Goal: Task Accomplishment & Management: Use online tool/utility

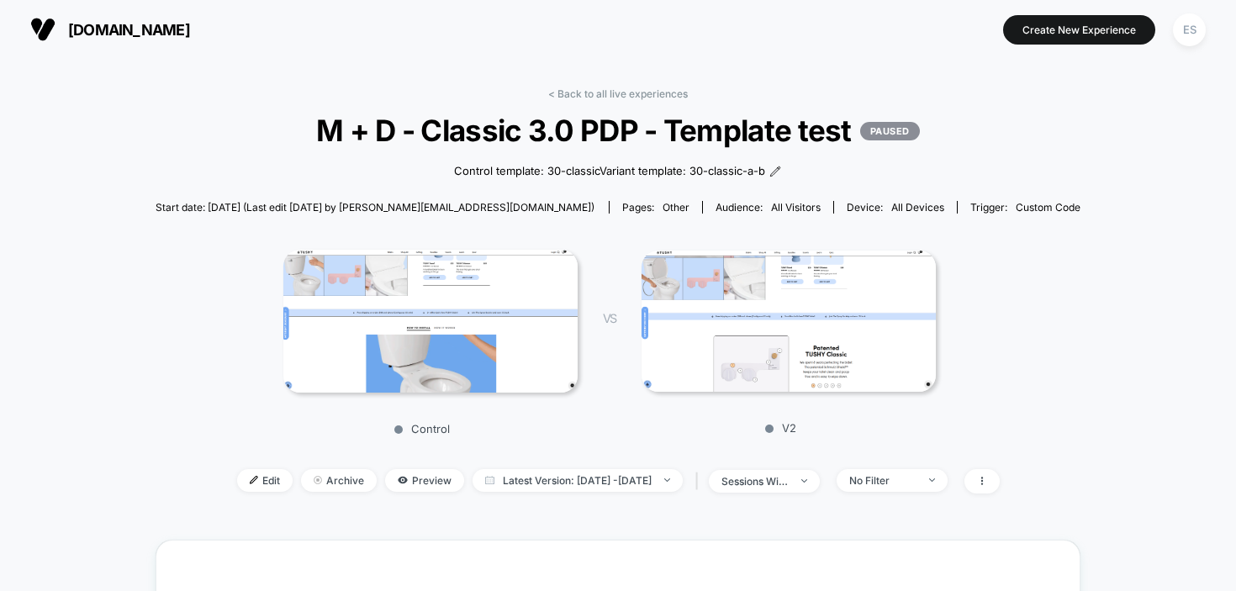
click at [189, 33] on span "[DOMAIN_NAME]" at bounding box center [129, 30] width 122 height 18
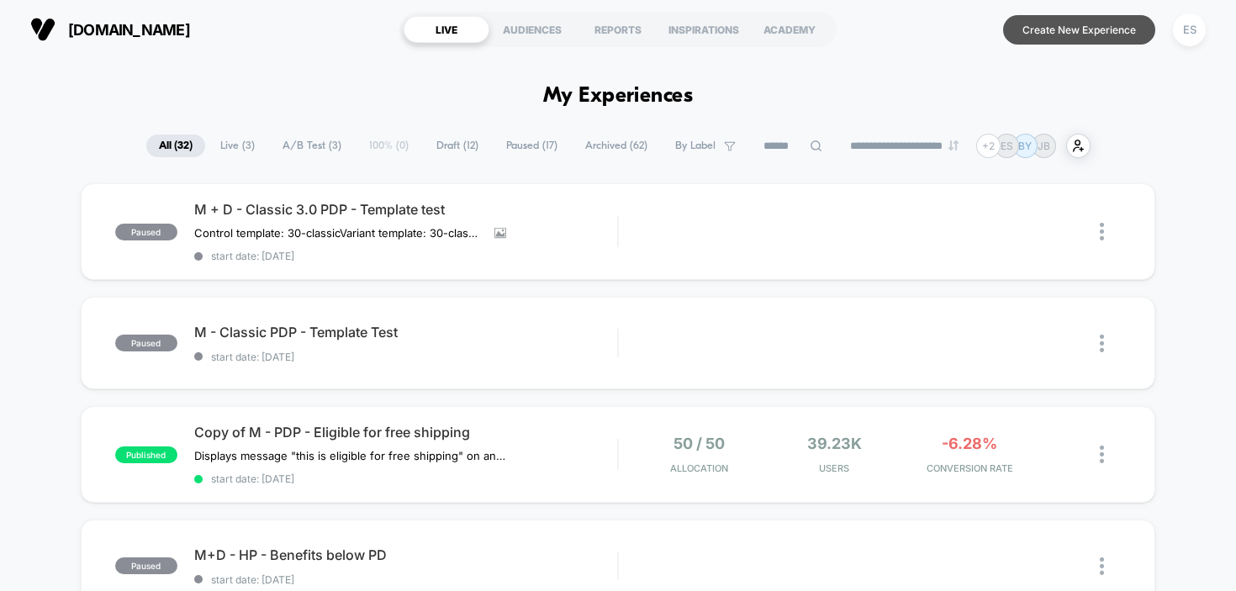
click at [1081, 33] on button "Create New Experience" at bounding box center [1079, 29] width 152 height 29
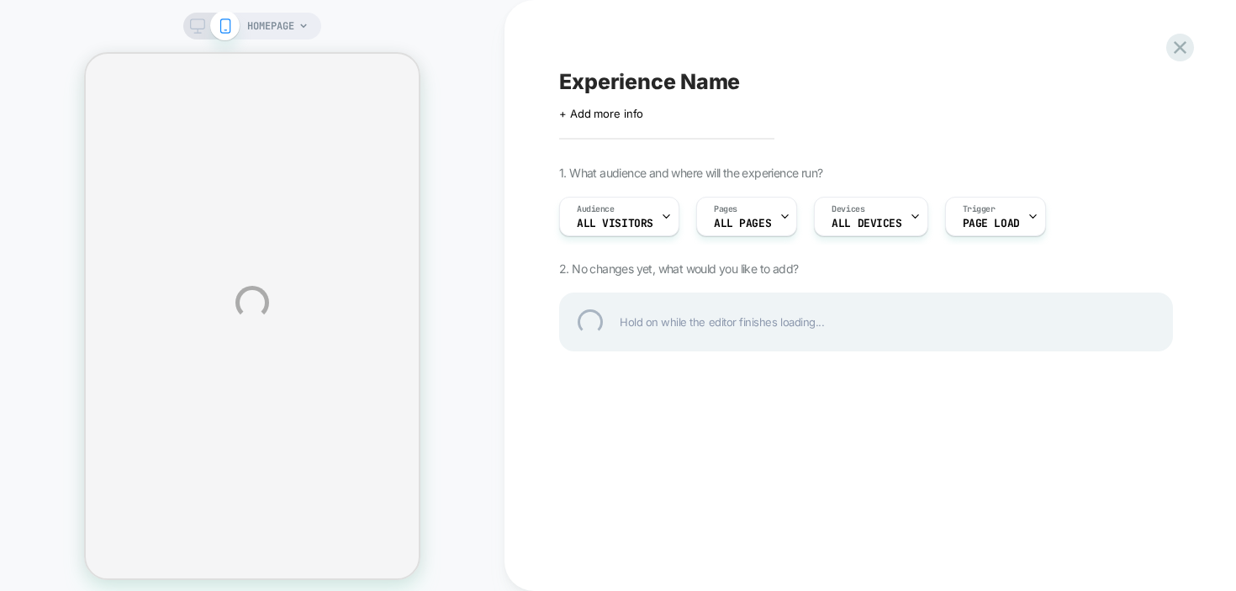
click at [880, 220] on div "HOMEPAGE Experience Name Click to edit experience details + Add more info 1. Wh…" at bounding box center [618, 302] width 1236 height 605
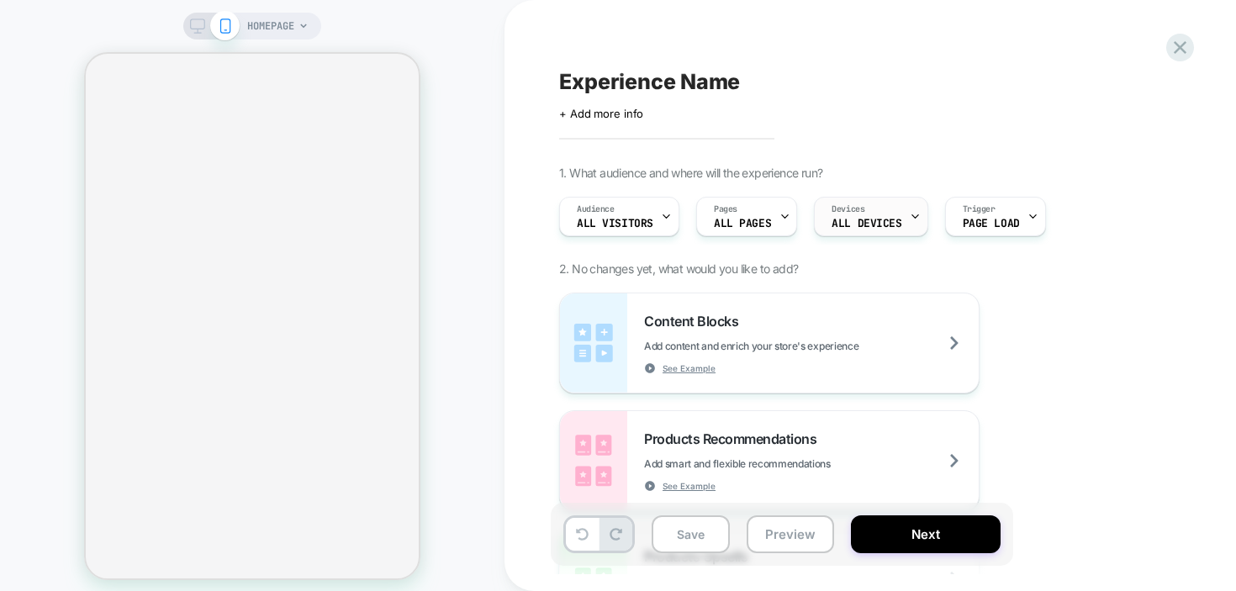
click at [868, 204] on div "Devices ALL DEVICES" at bounding box center [866, 217] width 103 height 38
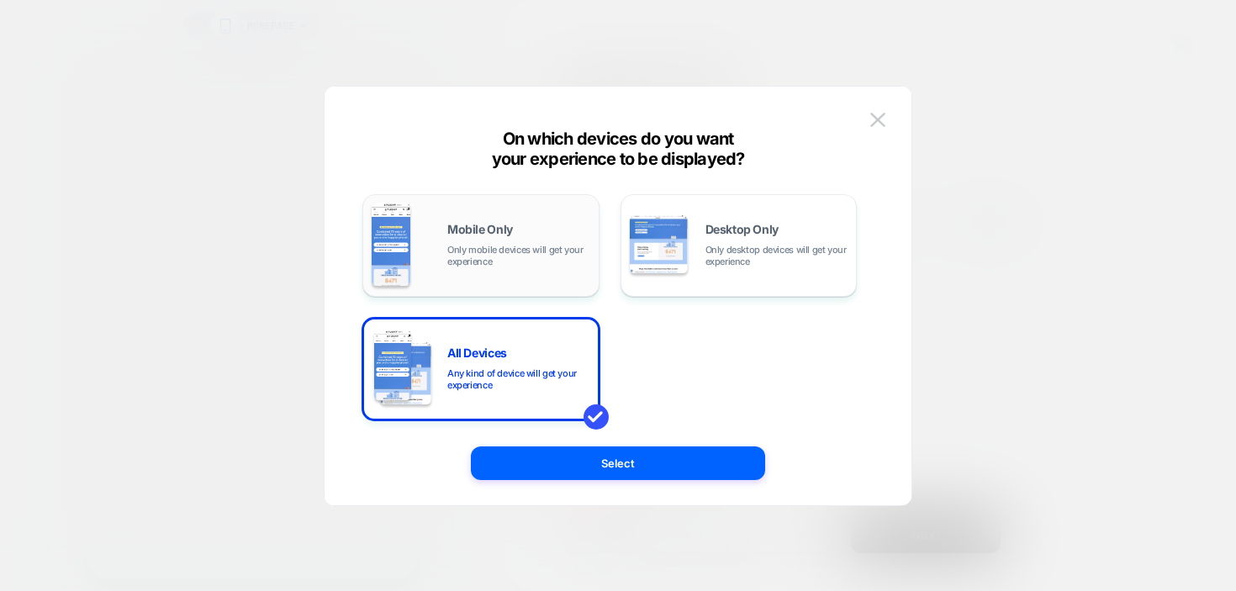
click at [500, 254] on span "Only mobile devices will get your experience" at bounding box center [518, 256] width 143 height 24
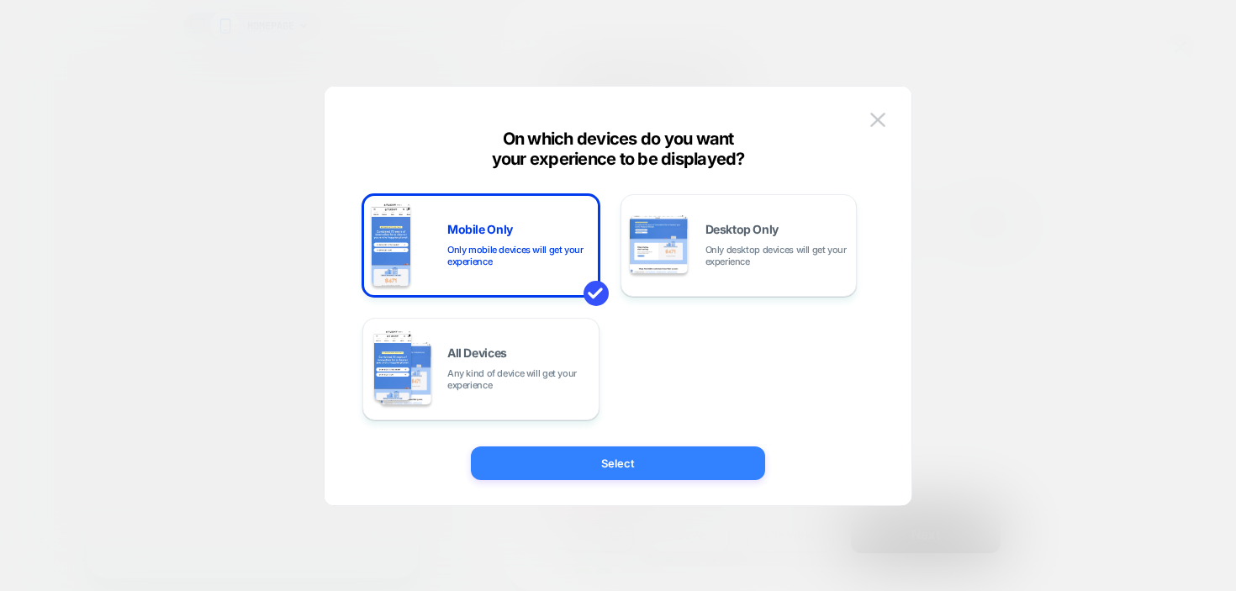
click at [627, 454] on button "Select" at bounding box center [618, 464] width 294 height 34
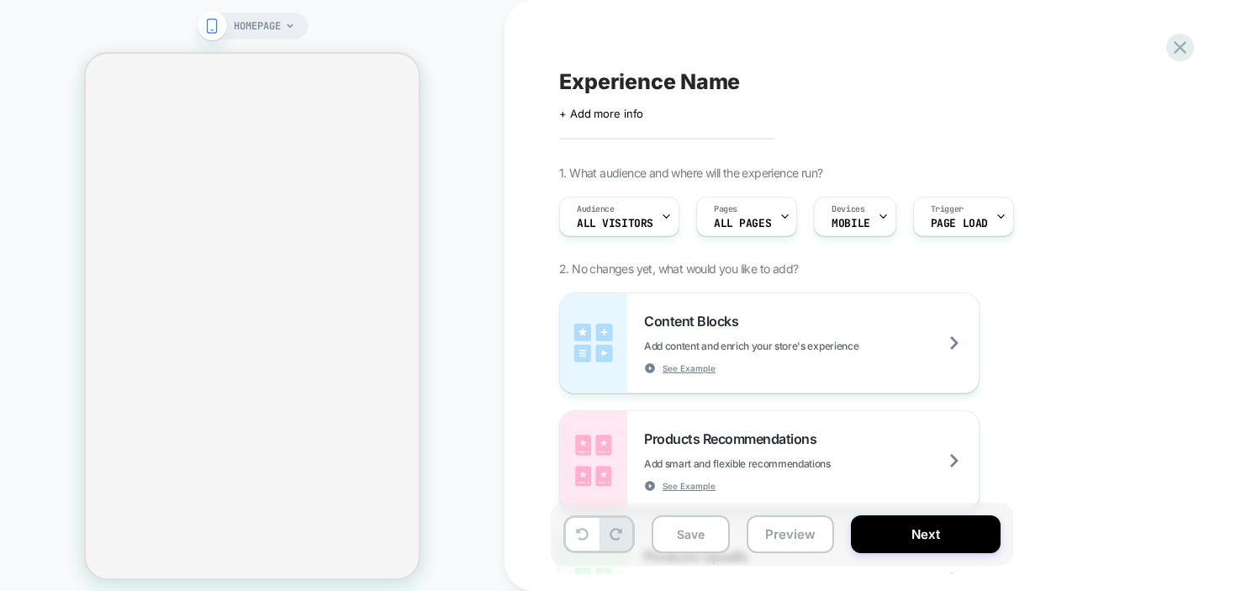
click at [636, 73] on span "Experience Name" at bounding box center [649, 81] width 181 height 25
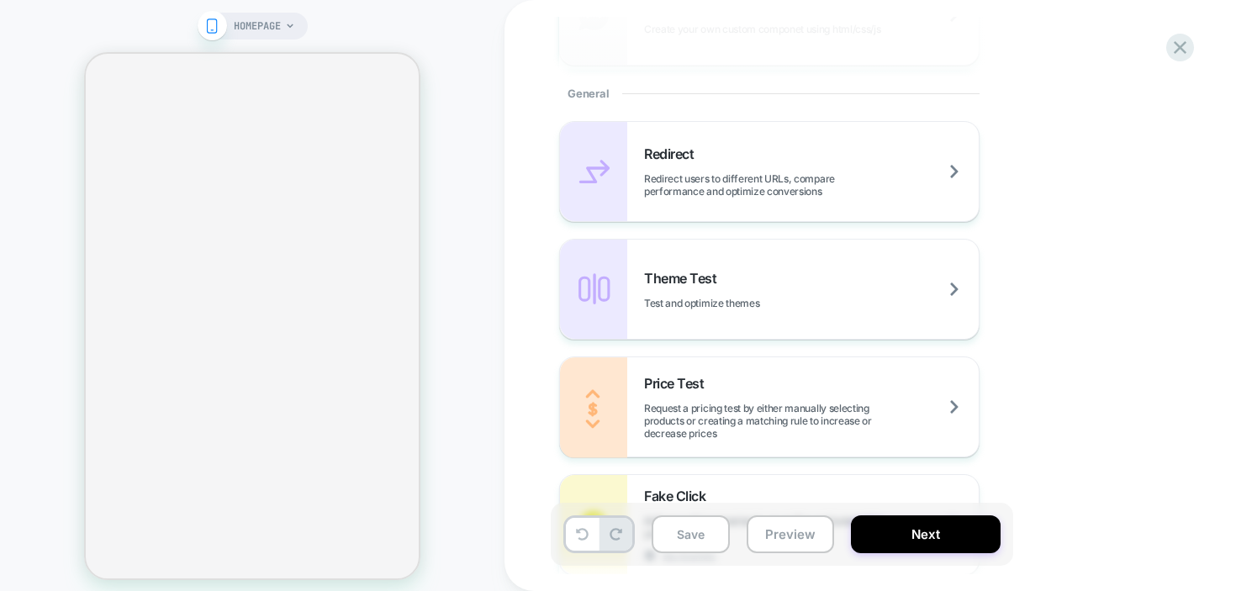
scroll to position [890, 0]
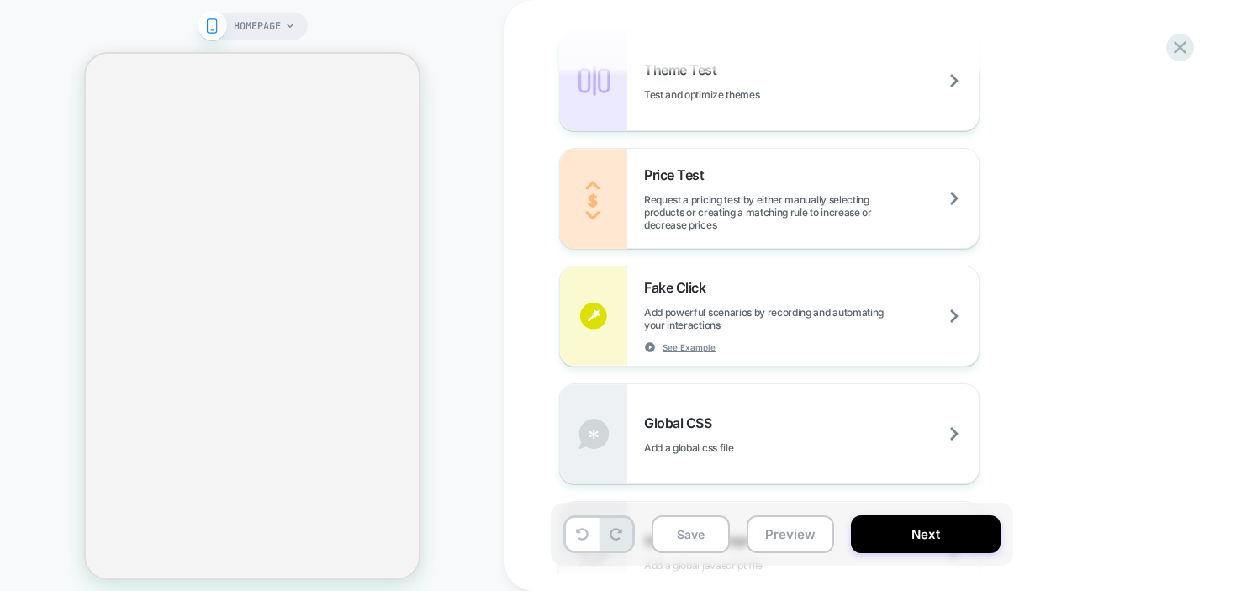
type textarea "**********"
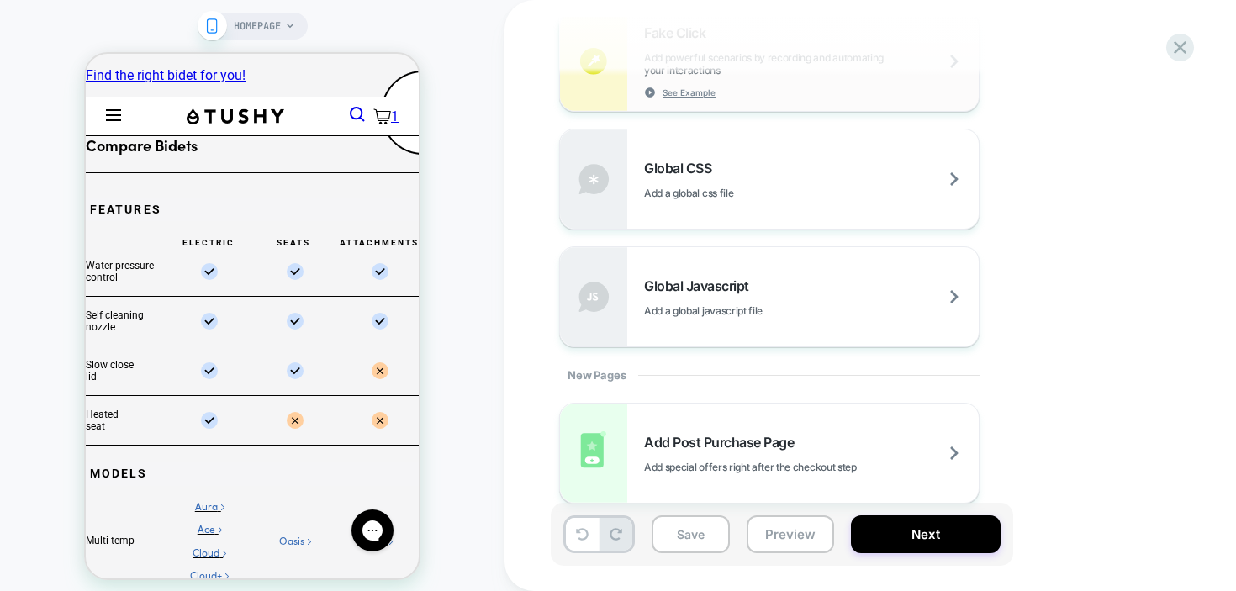
scroll to position [0, 0]
click at [822, 304] on span "Add a global javascript file" at bounding box center [745, 310] width 203 height 13
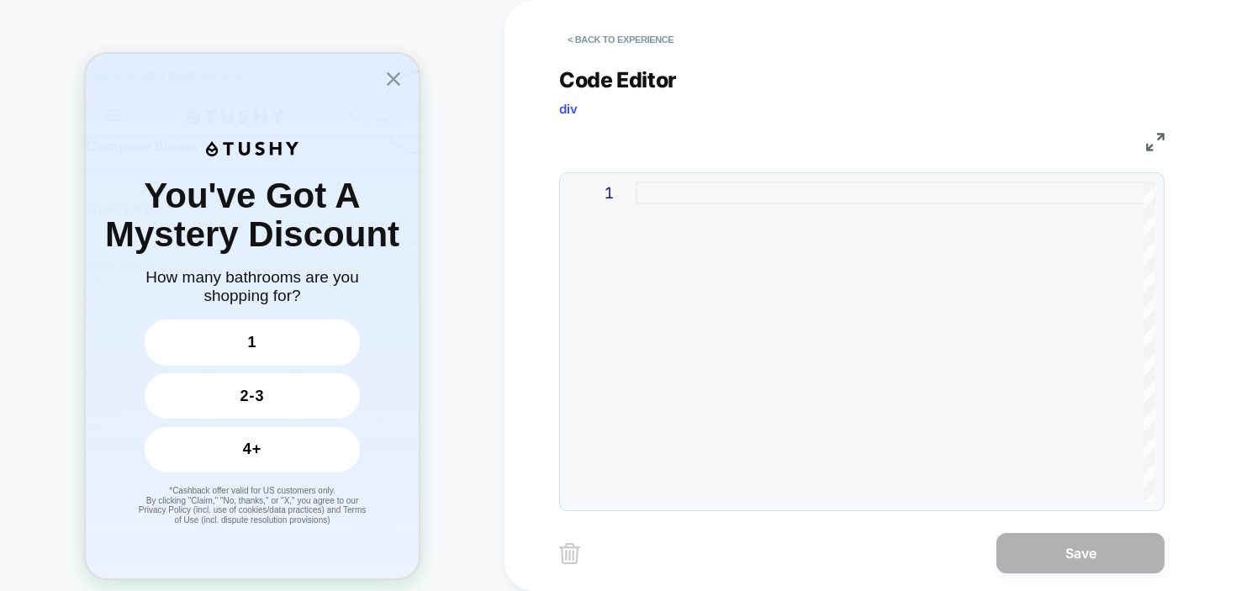
click at [700, 203] on div at bounding box center [896, 342] width 520 height 320
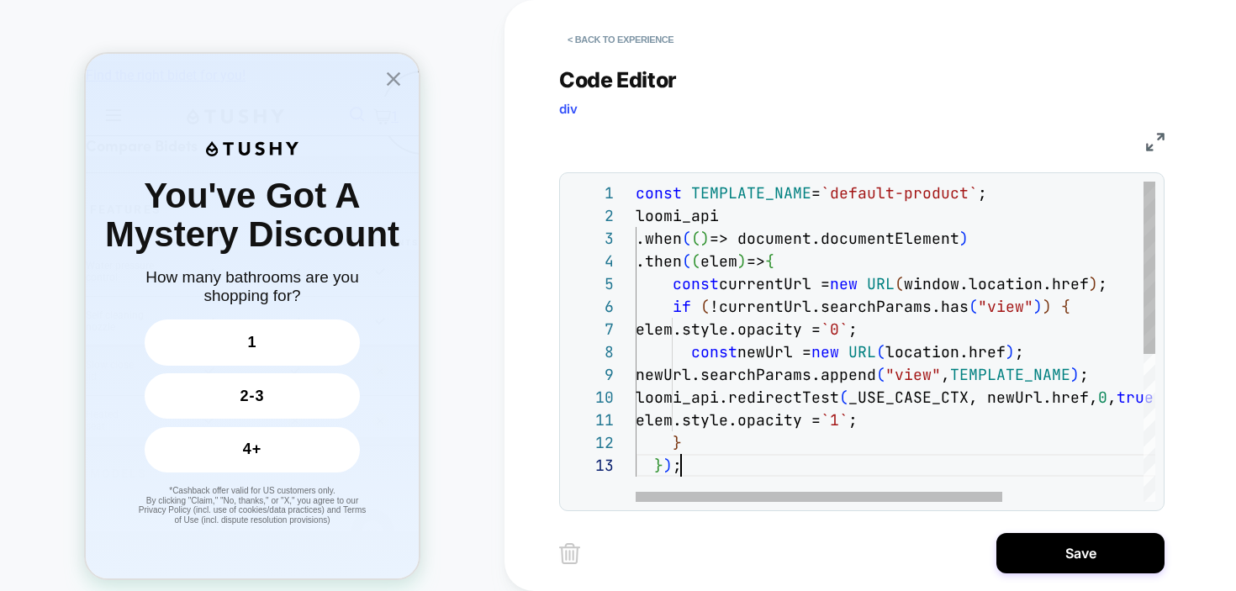
scroll to position [45, 45]
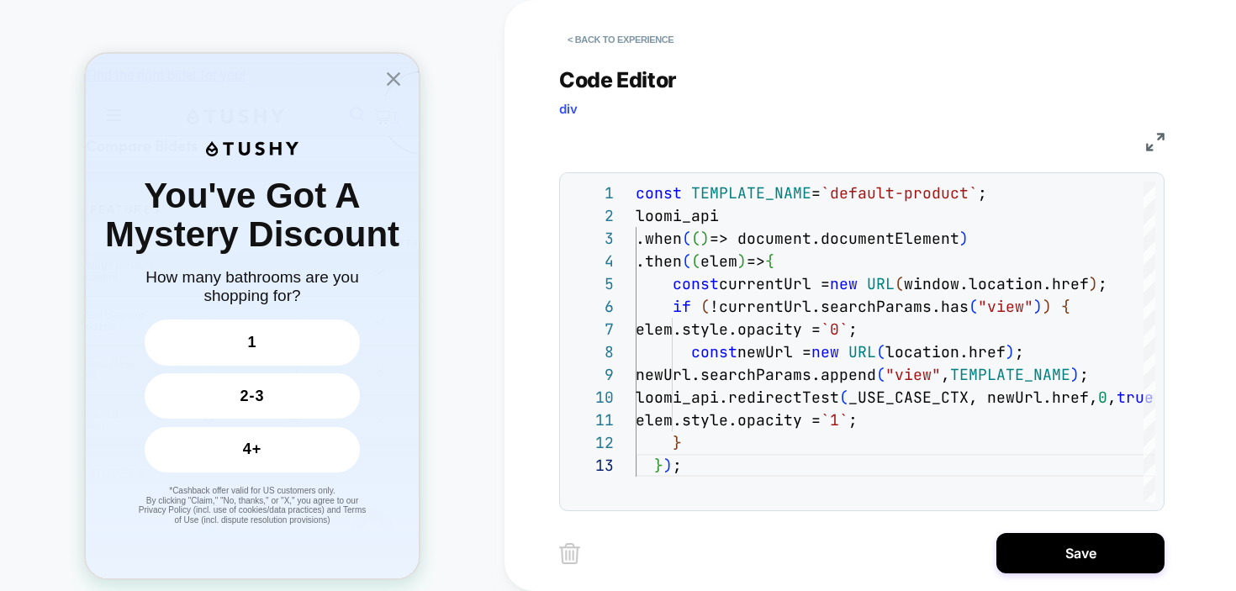
click at [400, 79] on icon "Close popup" at bounding box center [394, 79] width 24 height 24
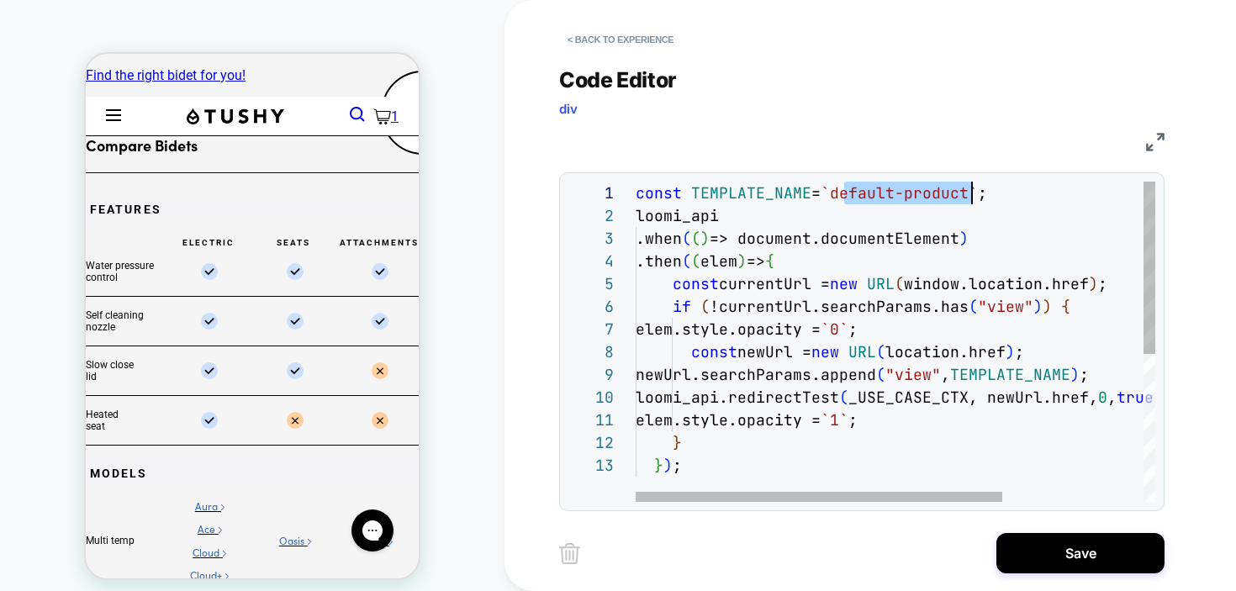
scroll to position [0, 345]
drag, startPoint x: 845, startPoint y: 195, endPoint x: 980, endPoint y: 191, distance: 134.6
click at [980, 191] on div "const TEMPLATE_NAME = `default-product` ; loomi_api .when ( ( ) => document.doc…" at bounding box center [996, 478] width 720 height 593
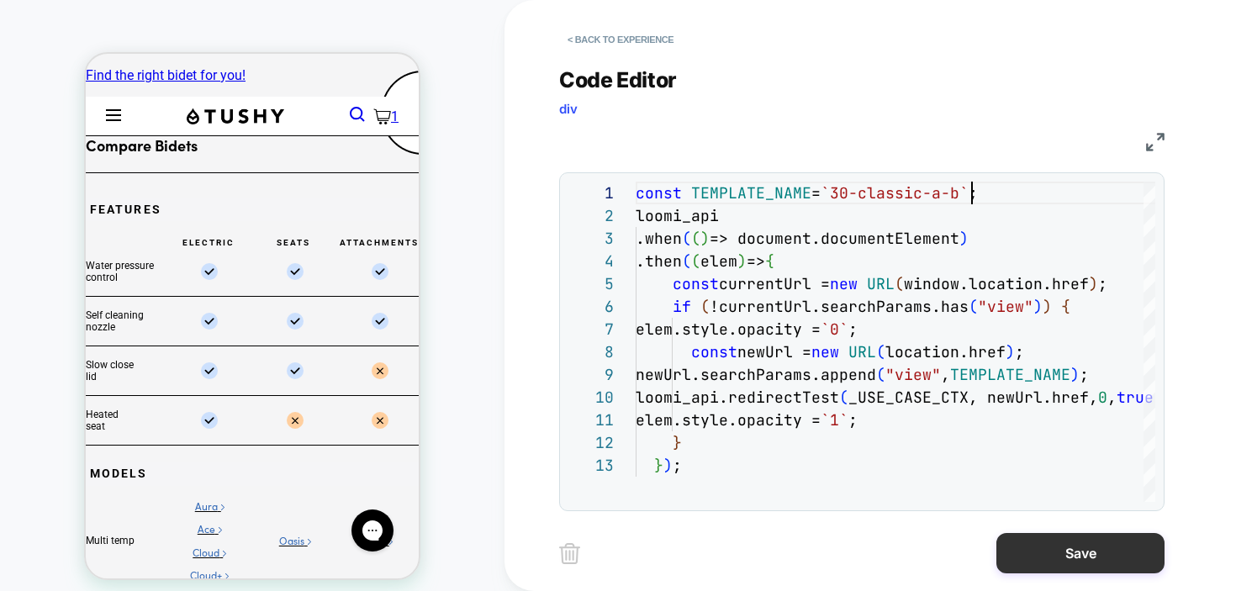
type textarea "**********"
click at [1106, 555] on button "Save" at bounding box center [1081, 553] width 168 height 40
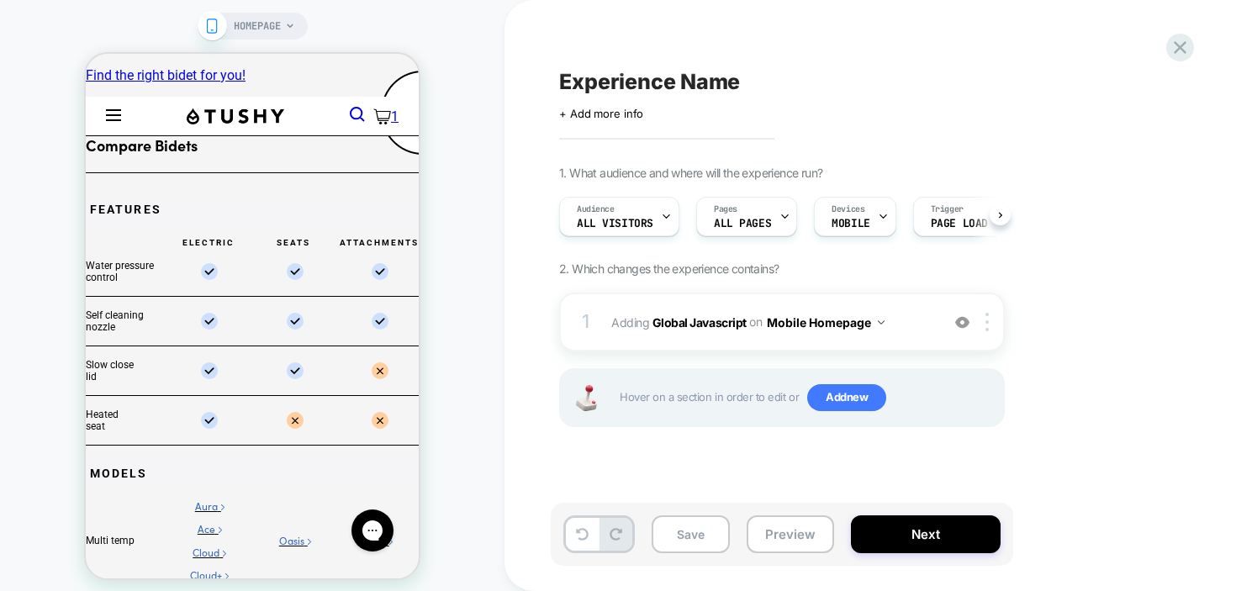
scroll to position [0, 1]
click at [763, 230] on div "Pages ALL PAGES" at bounding box center [741, 217] width 91 height 38
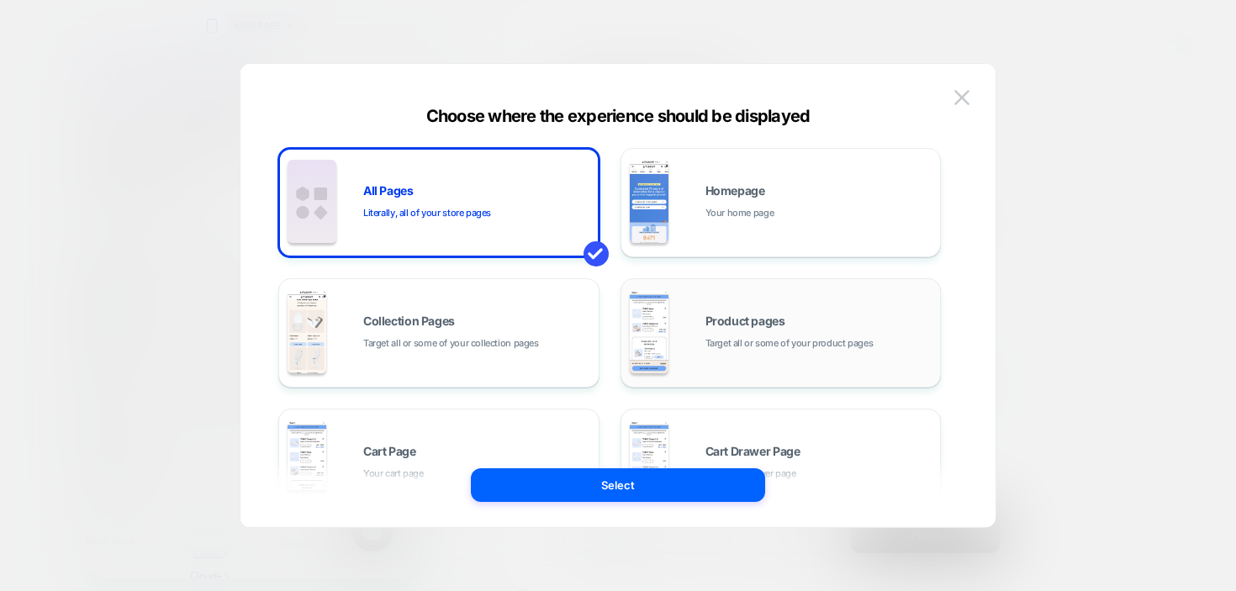
click at [831, 369] on div "Product pages Target all or some of your product pages" at bounding box center [781, 333] width 303 height 93
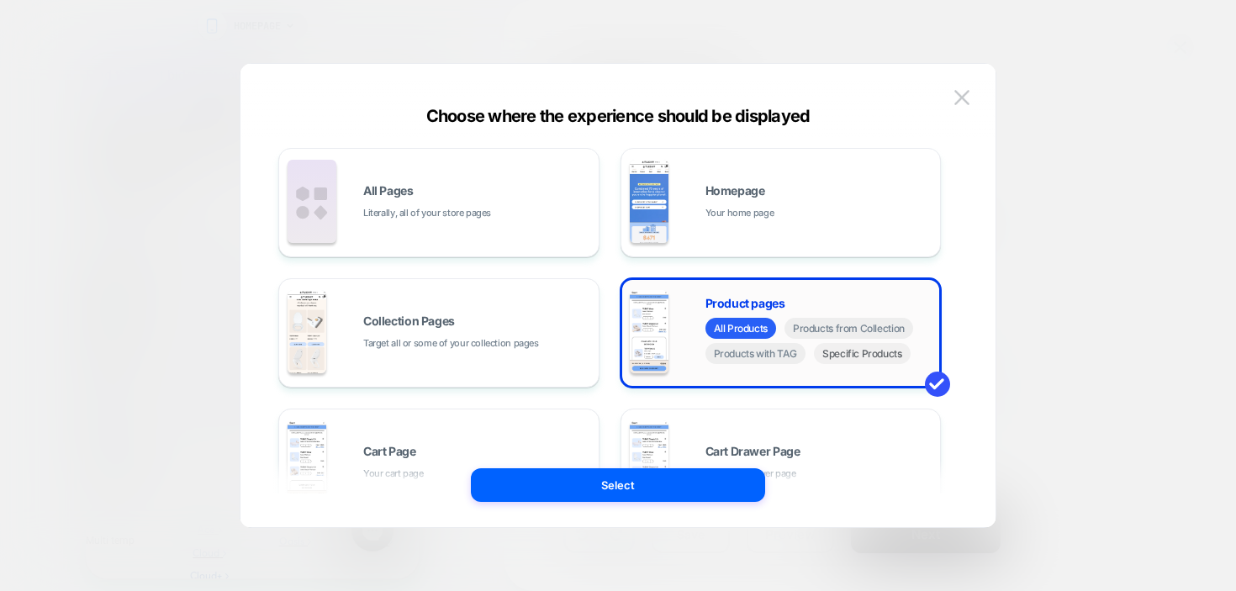
click at [866, 354] on span "Specific Products" at bounding box center [862, 353] width 97 height 21
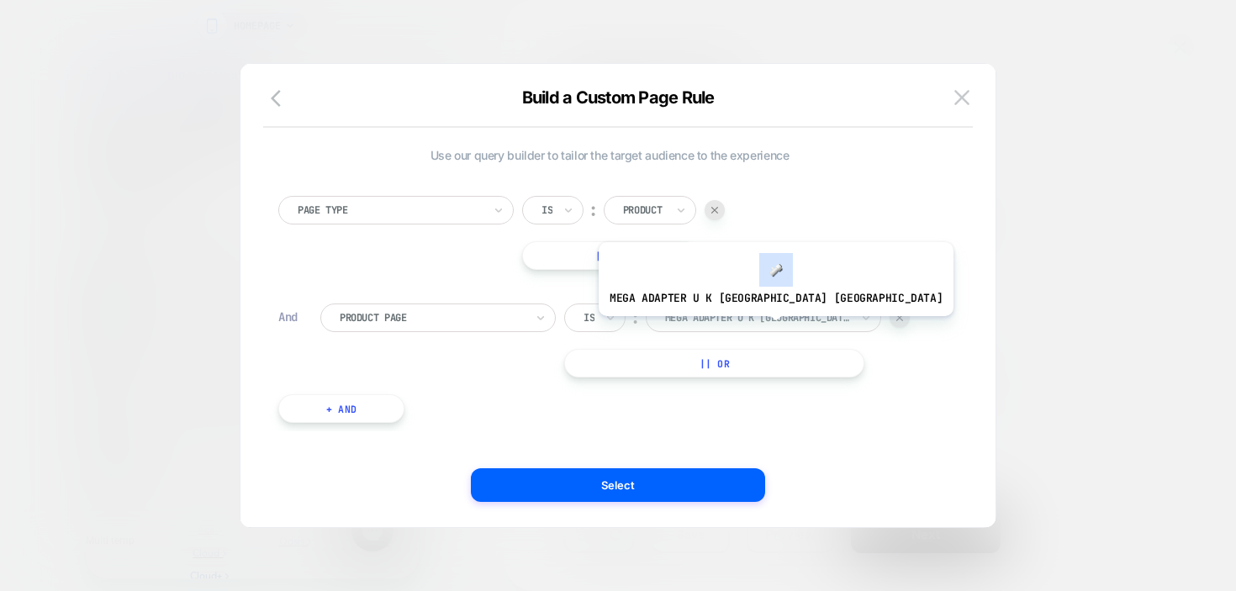
click at [728, 329] on div "mega adapter u k [GEOGRAPHIC_DATA] [GEOGRAPHIC_DATA]" at bounding box center [763, 318] width 235 height 29
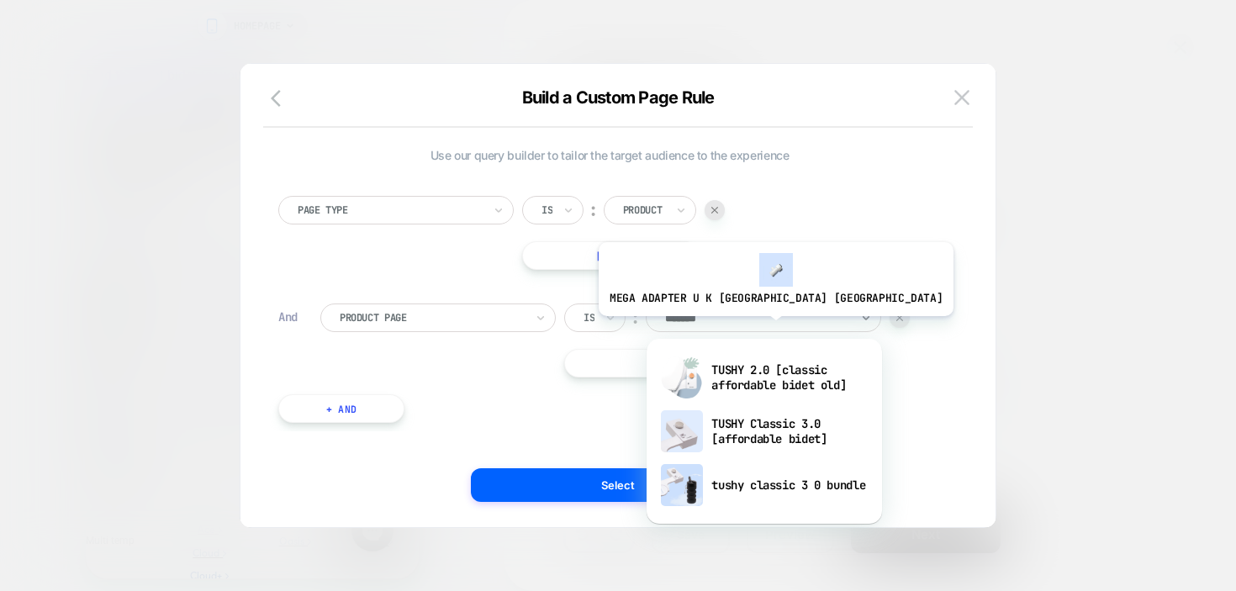
type input "*******"
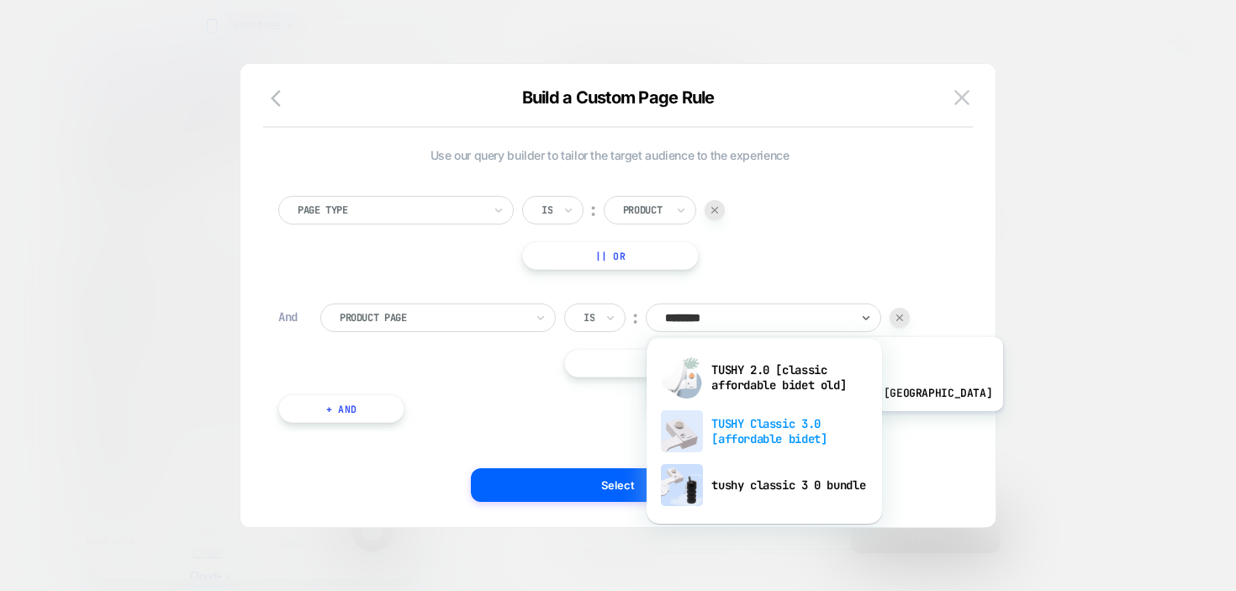
click at [778, 424] on div "TUSHY Classic 3.0 [affordable bidet]" at bounding box center [764, 431] width 219 height 54
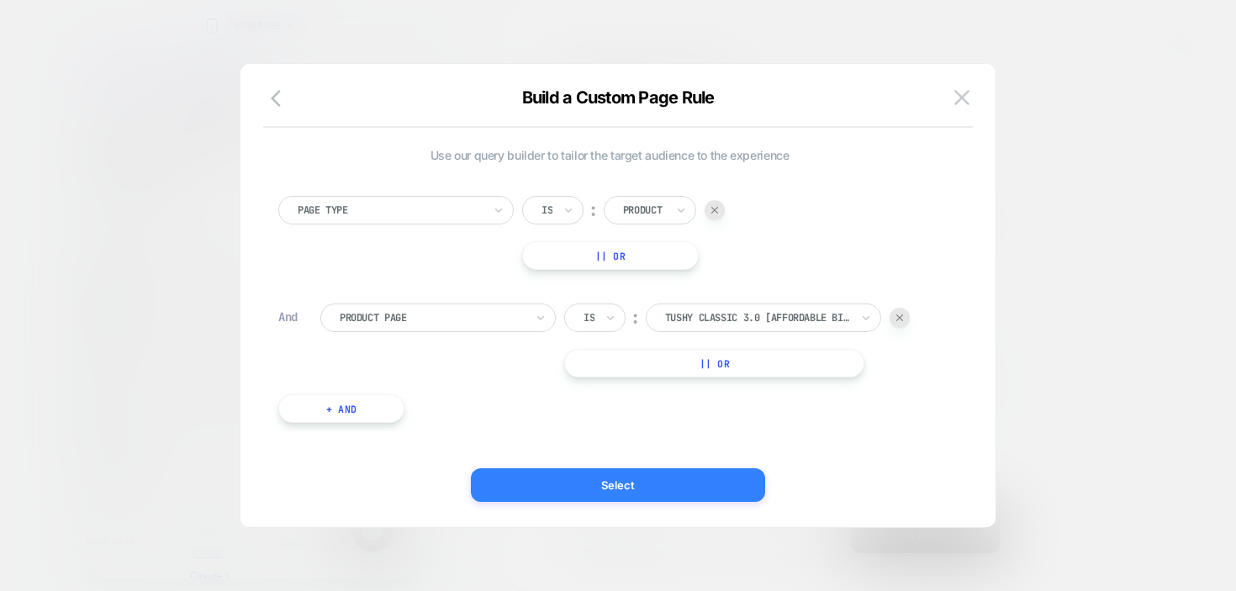
click at [693, 484] on button "Select" at bounding box center [618, 485] width 294 height 34
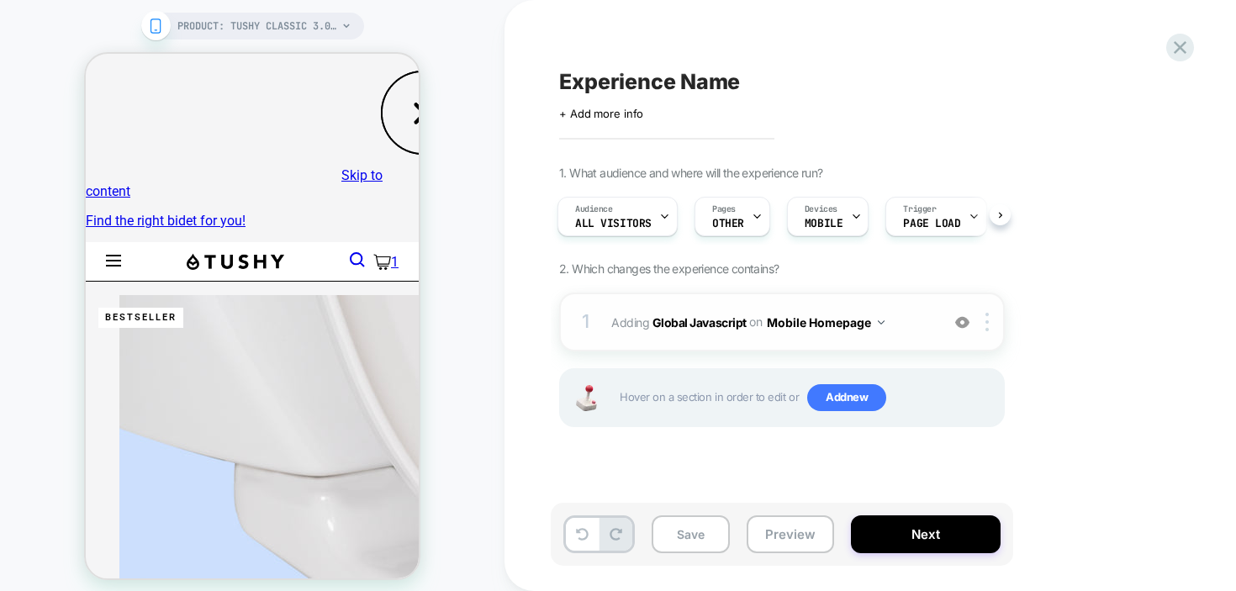
scroll to position [346, 0]
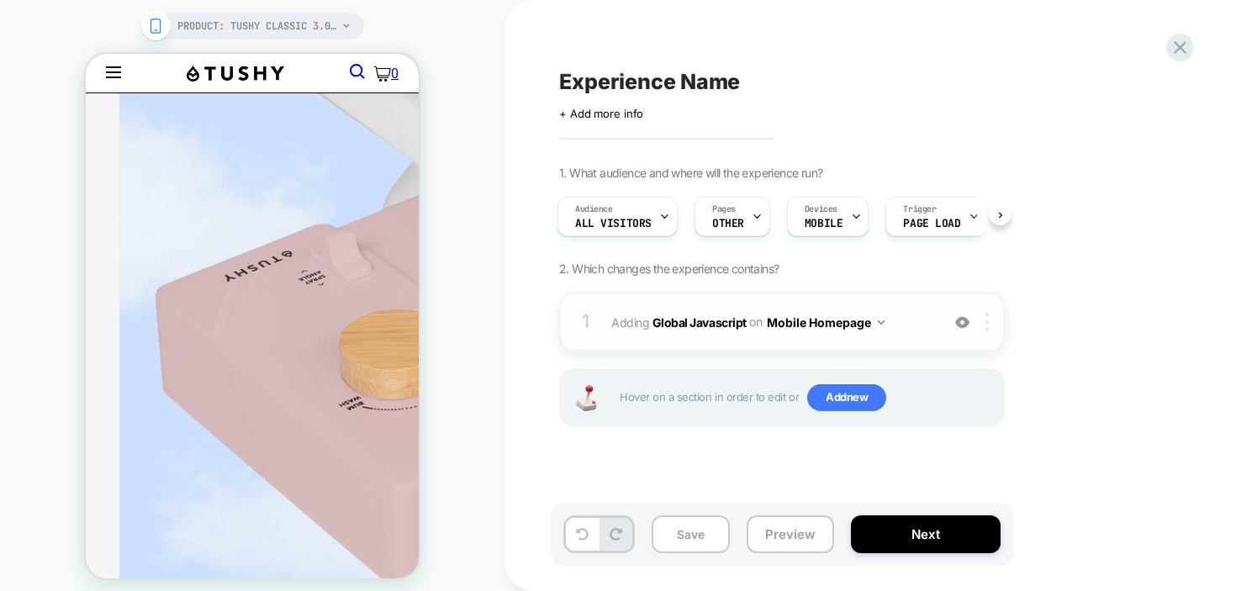
click at [984, 316] on div at bounding box center [990, 322] width 28 height 19
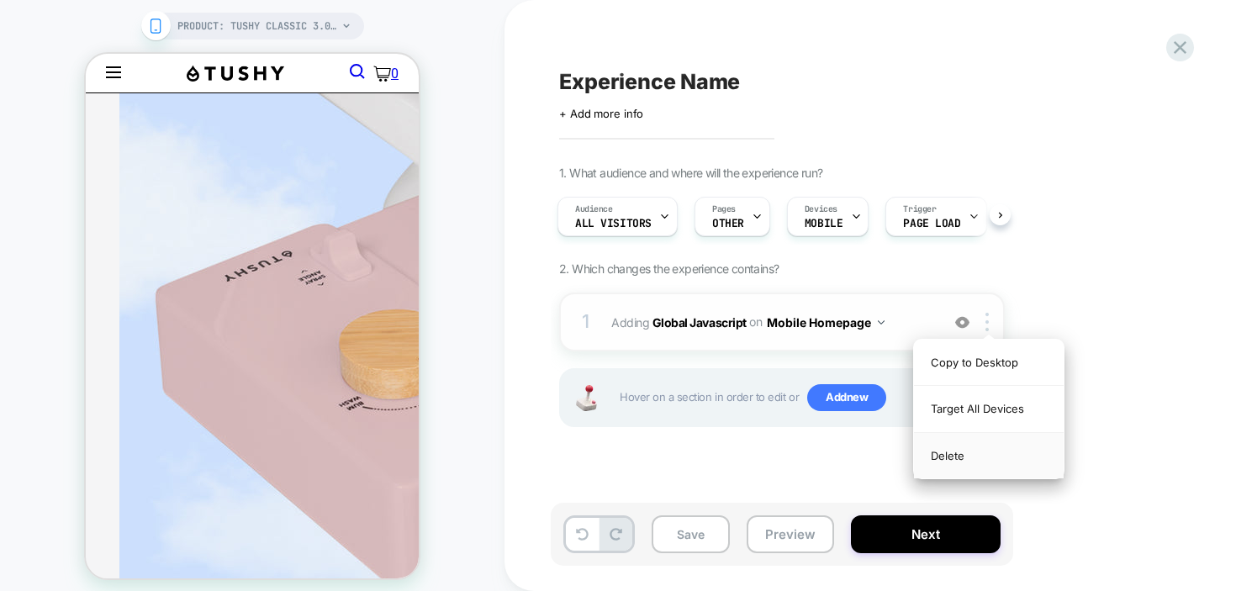
click at [954, 461] on div "Delete" at bounding box center [989, 455] width 150 height 45
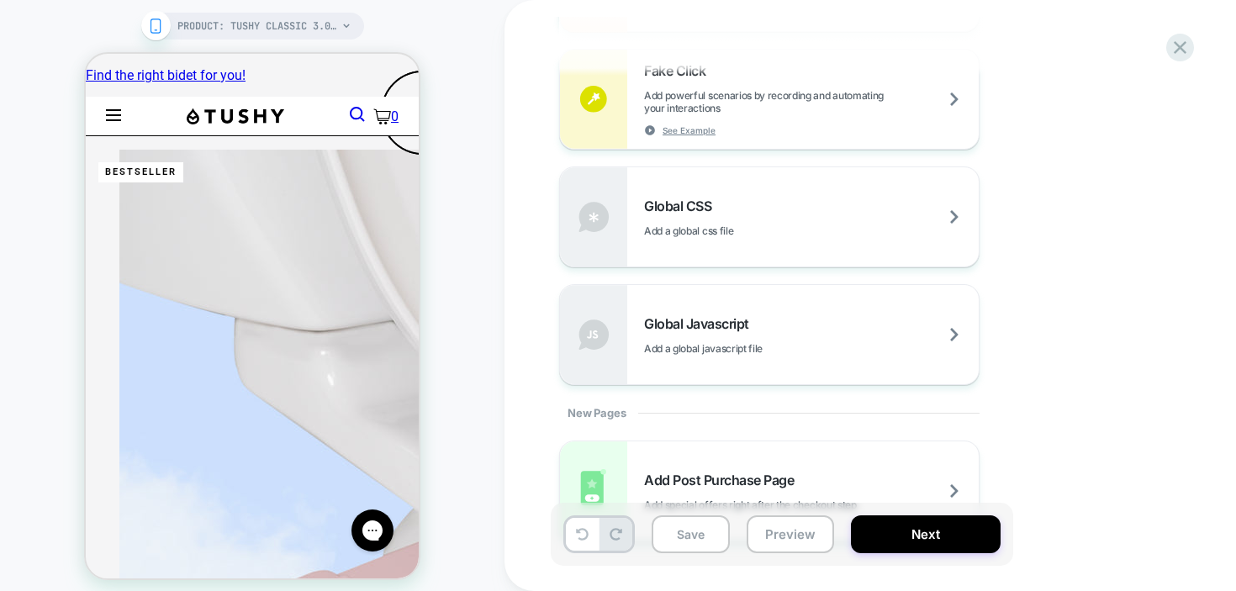
scroll to position [1092, 0]
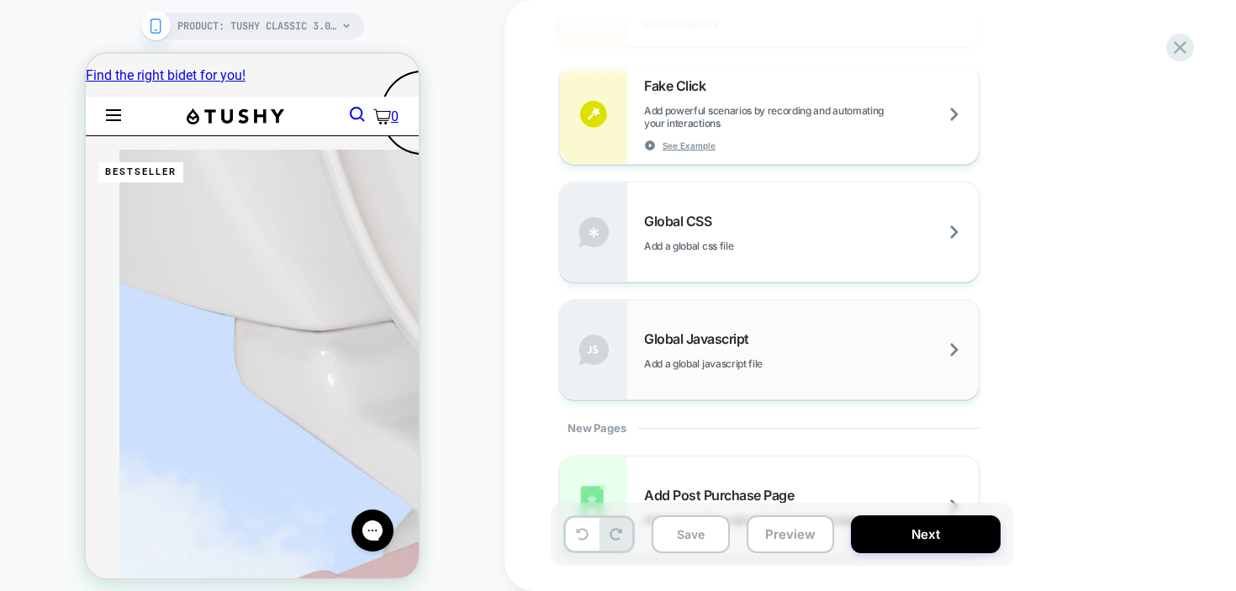
click at [812, 362] on span "Add a global javascript file" at bounding box center [745, 363] width 203 height 13
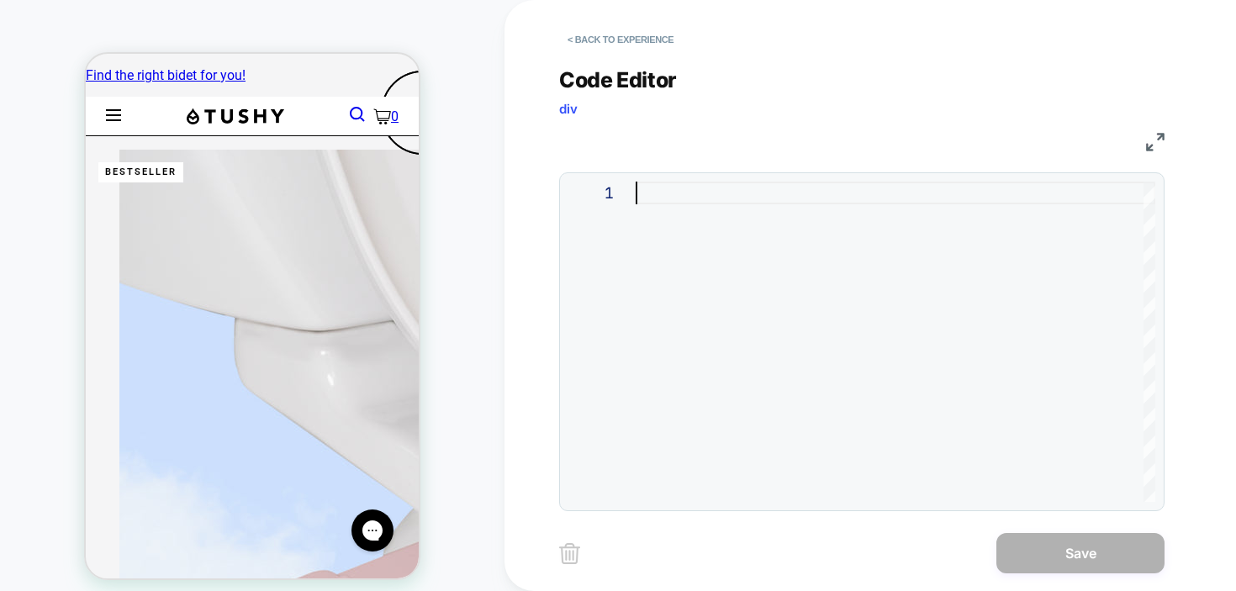
click at [749, 198] on div at bounding box center [896, 342] width 520 height 320
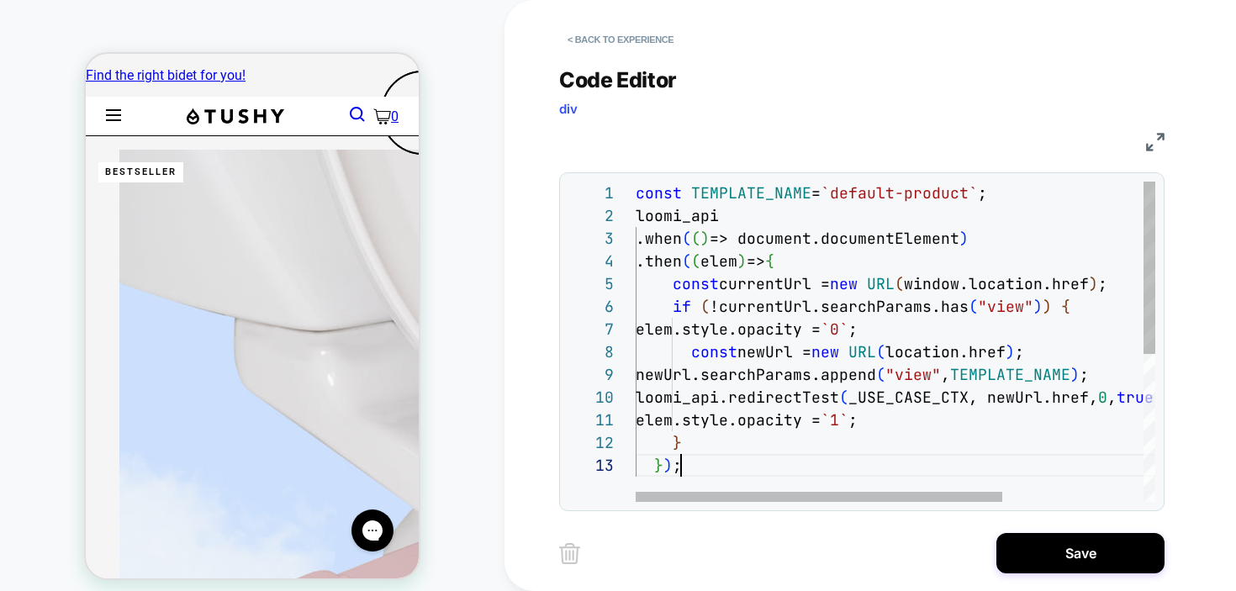
scroll to position [45, 45]
drag, startPoint x: 853, startPoint y: 198, endPoint x: 976, endPoint y: 199, distance: 123.6
click at [976, 199] on div "const TEMPLATE_NAME = `default-product` ; loomi_api .when ( ( ) => document.doc…" at bounding box center [996, 478] width 720 height 593
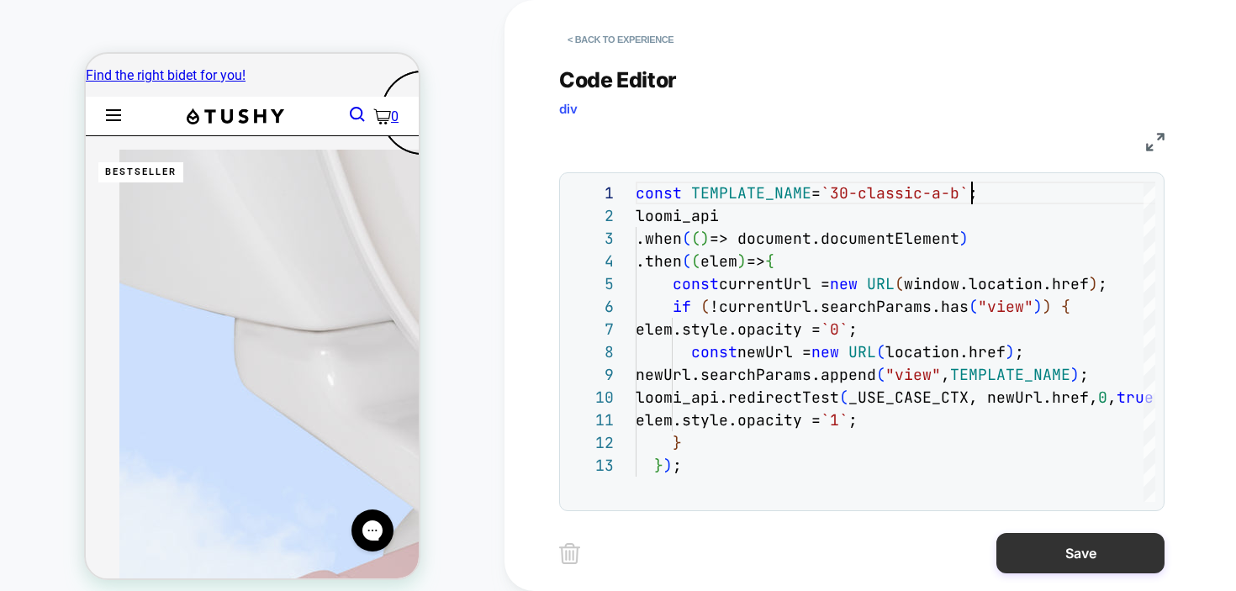
type textarea "**********"
click at [1132, 553] on button "Save" at bounding box center [1081, 553] width 168 height 40
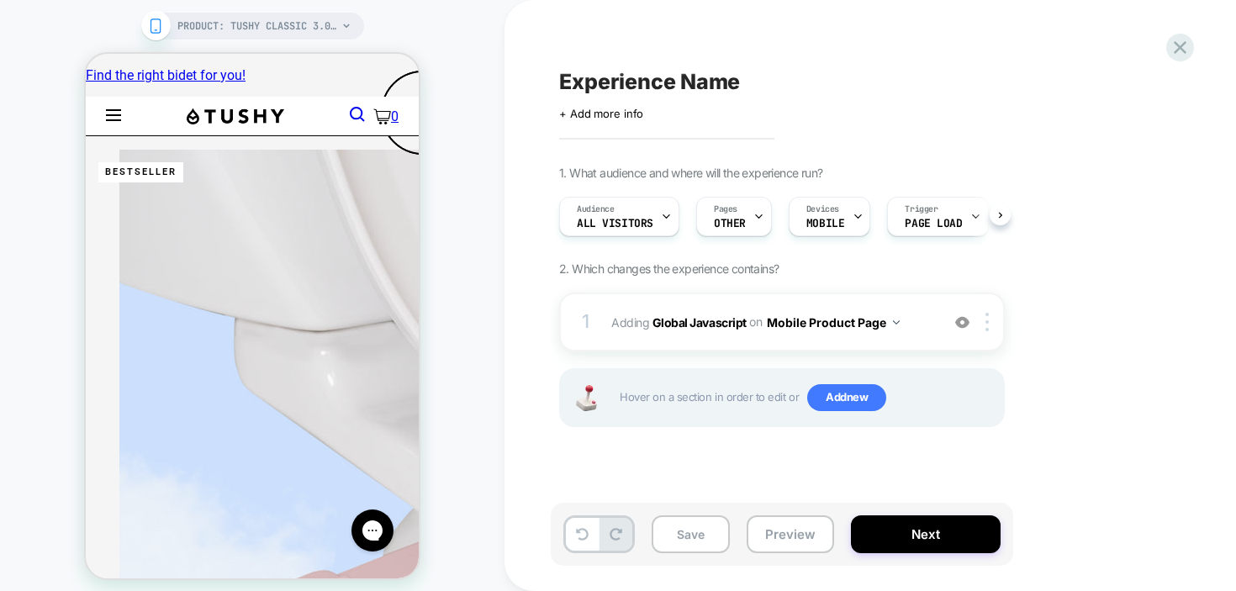
scroll to position [0, 1]
click at [1034, 474] on div "Experience Name Click to edit experience details + Add more info 1. What audien…" at bounding box center [866, 296] width 631 height 558
click at [703, 70] on span "Experience Name" at bounding box center [649, 81] width 181 height 25
click at [716, 80] on textarea "**********" at bounding box center [726, 81] width 335 height 25
type textarea "**********"
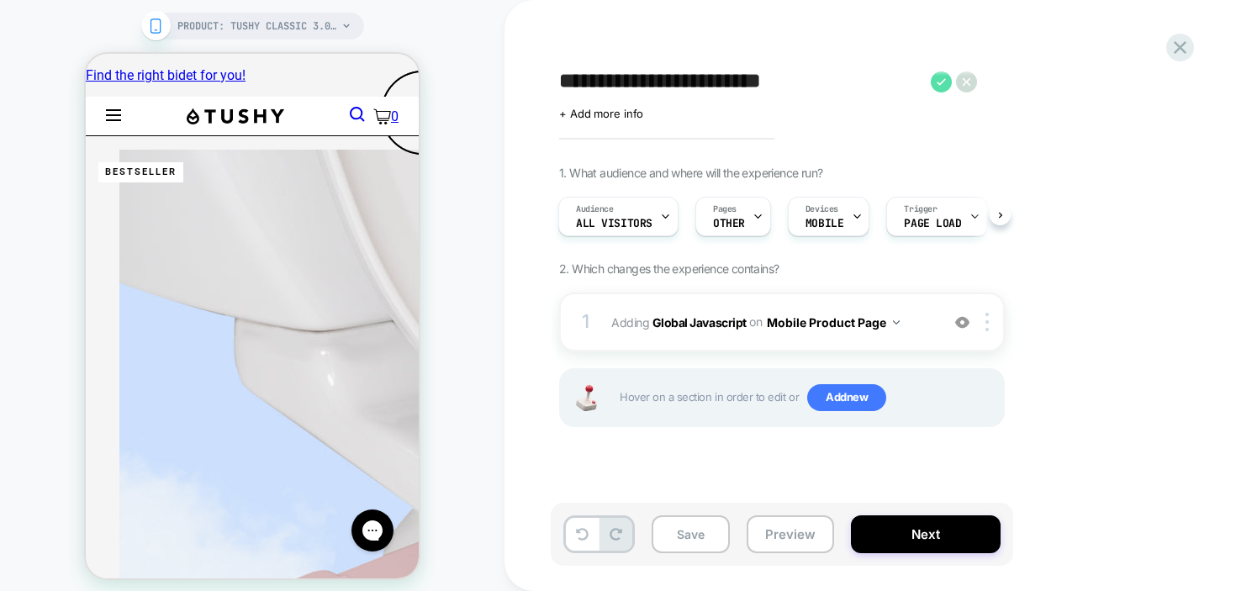
click at [942, 85] on icon at bounding box center [941, 81] width 21 height 21
click at [604, 479] on div "M - Classic 3.0 - PDP V1 Click to edit experience details + Add more info 1. Wh…" at bounding box center [866, 296] width 631 height 558
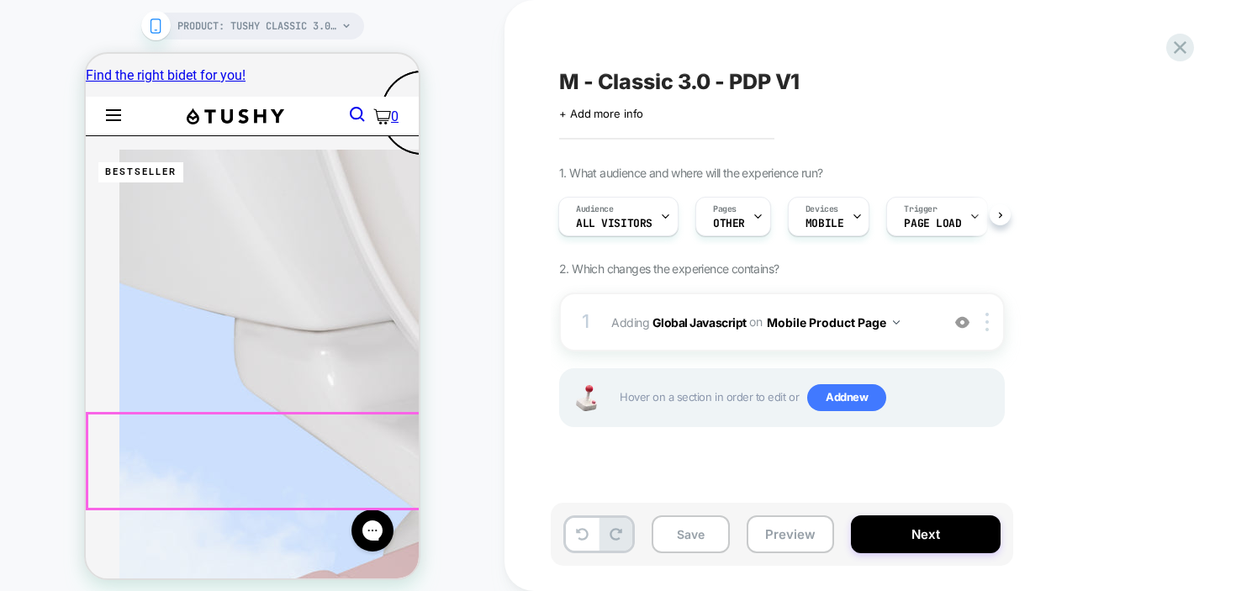
scroll to position [210, 0]
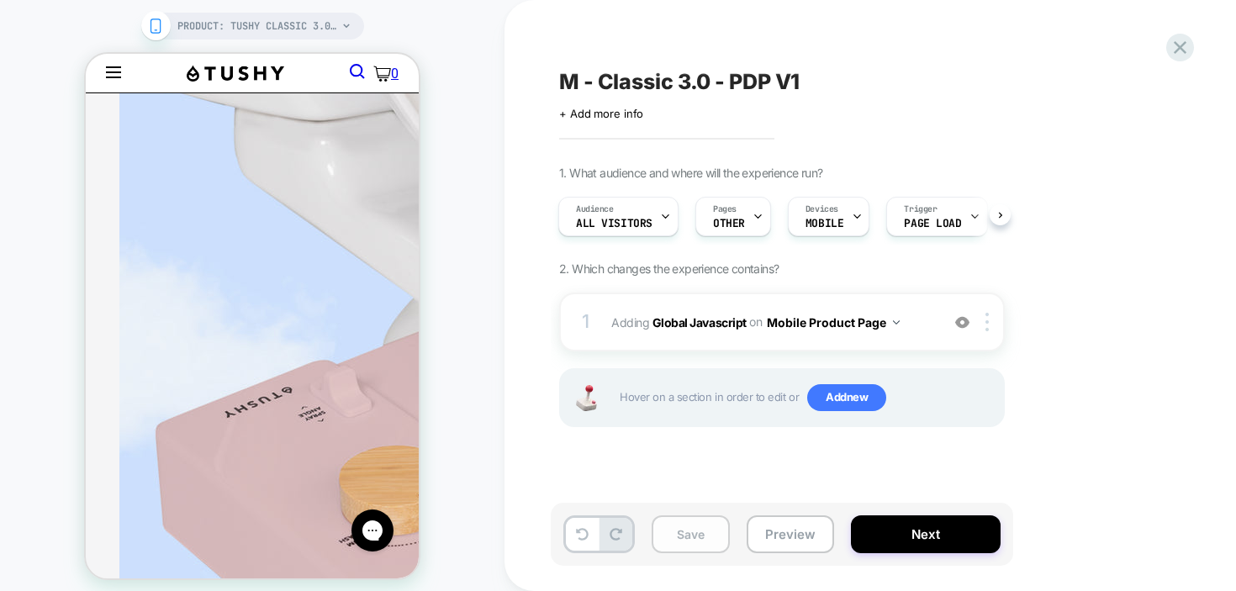
click at [682, 542] on button "Save" at bounding box center [691, 534] width 78 height 38
click at [804, 547] on button "Preview" at bounding box center [790, 534] width 87 height 38
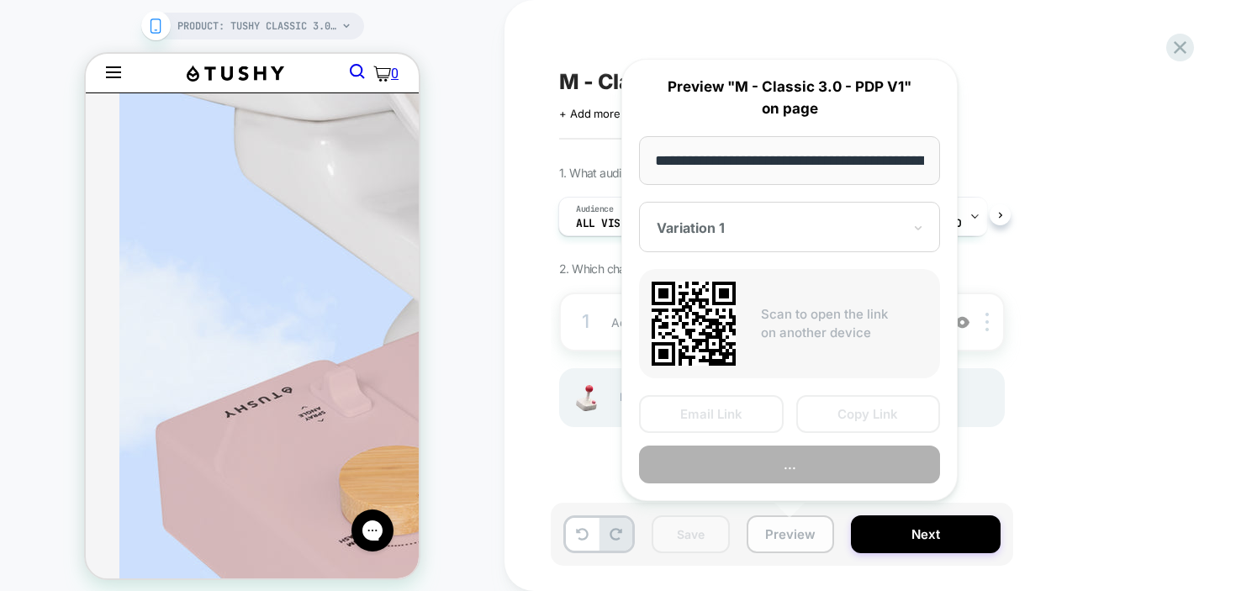
scroll to position [0, 237]
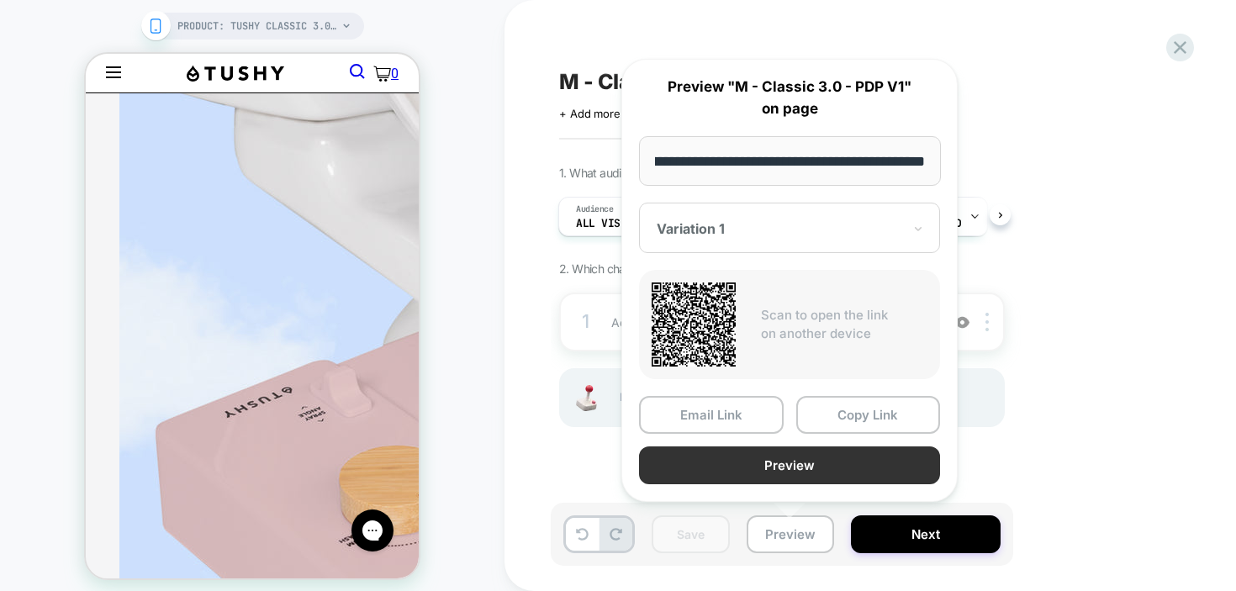
click at [858, 467] on button "Preview" at bounding box center [789, 466] width 301 height 38
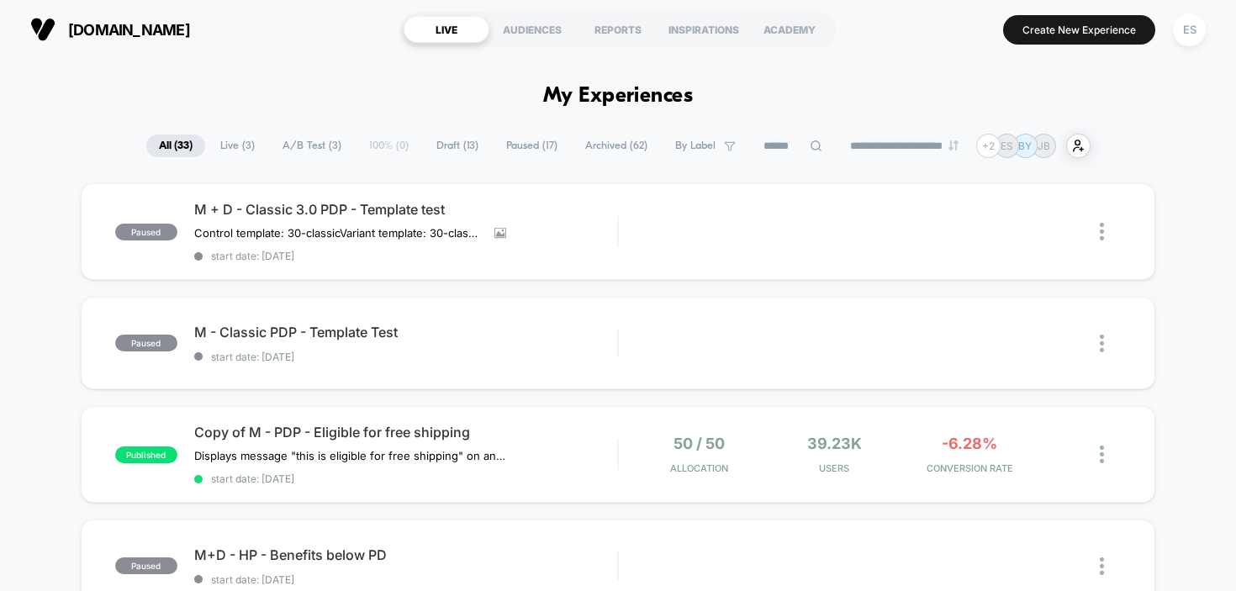
click at [180, 150] on span "Draft ( 13 )" at bounding box center [457, 146] width 67 height 23
